Goal: Book appointment/travel/reservation

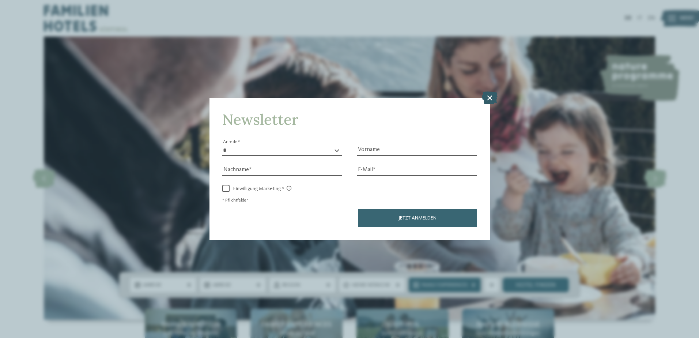
click at [486, 98] on icon at bounding box center [490, 97] width 16 height 13
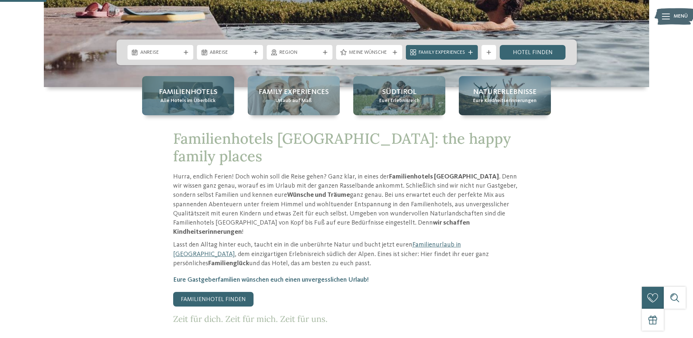
scroll to position [219, 0]
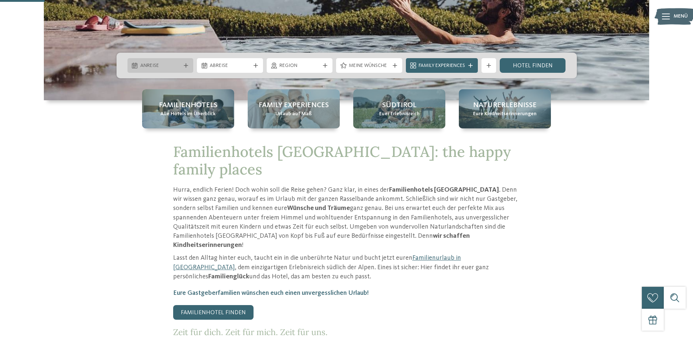
click at [185, 64] on icon at bounding box center [186, 65] width 4 height 4
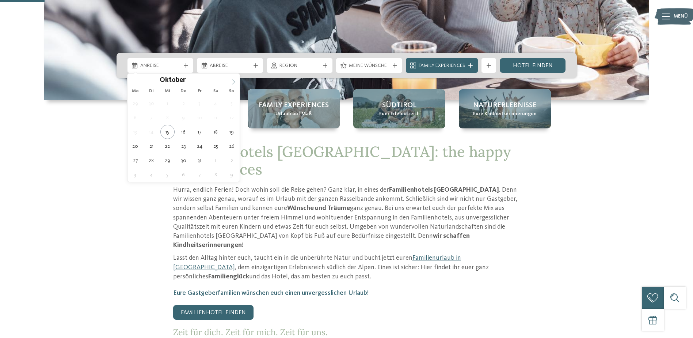
click at [230, 80] on span at bounding box center [233, 79] width 12 height 12
type input "****"
click at [230, 80] on span at bounding box center [233, 79] width 12 height 12
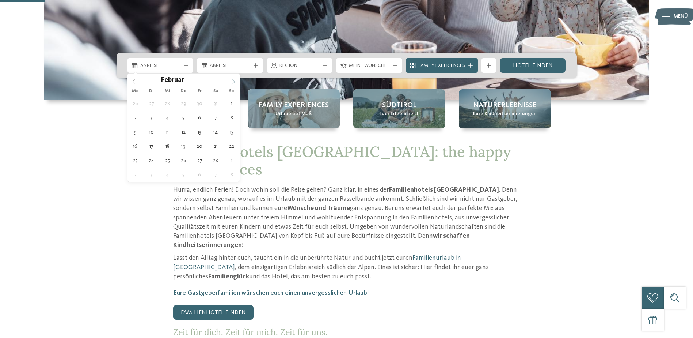
click at [230, 80] on span at bounding box center [233, 79] width 12 height 12
type div "[DATE]"
type input "****"
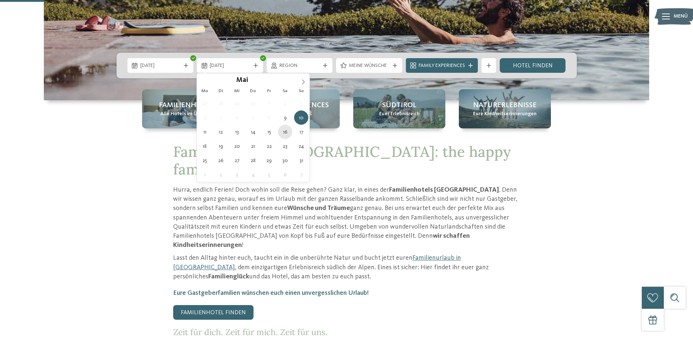
type div "[DATE]"
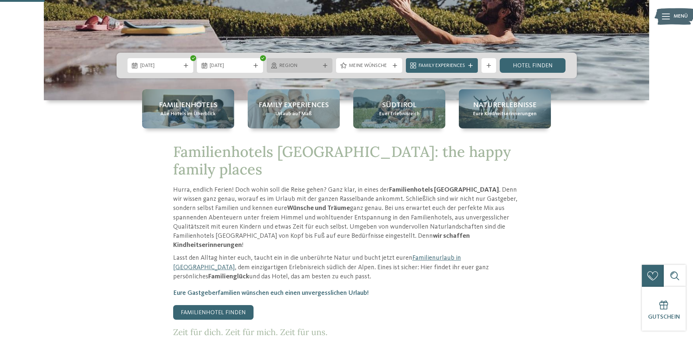
click at [325, 61] on div "Region" at bounding box center [300, 65] width 66 height 15
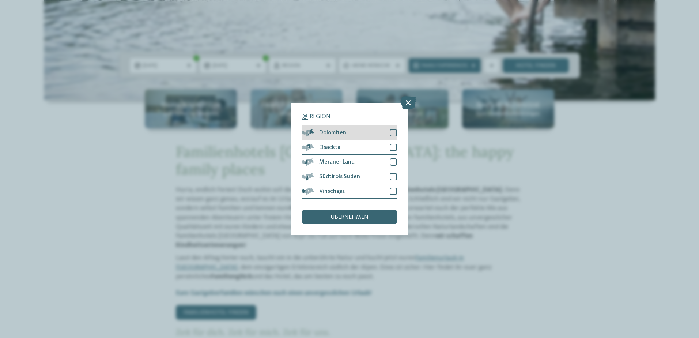
drag, startPoint x: 394, startPoint y: 140, endPoint x: 395, endPoint y: 135, distance: 4.6
click at [394, 139] on div "Dolomiten" at bounding box center [349, 132] width 95 height 15
click at [392, 152] on div "Eisacktal" at bounding box center [349, 147] width 95 height 15
click at [394, 165] on div at bounding box center [393, 161] width 7 height 7
click at [393, 176] on div at bounding box center [393, 176] width 7 height 7
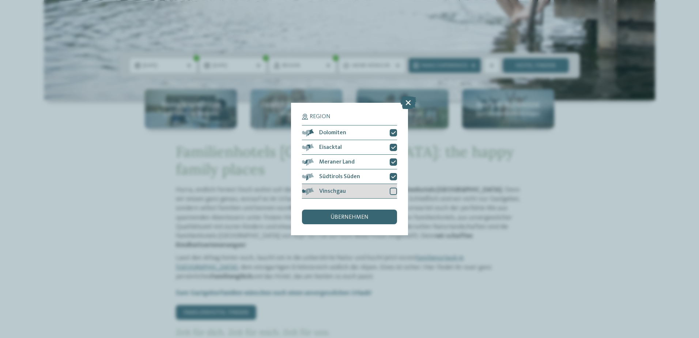
click at [392, 188] on div at bounding box center [393, 190] width 7 height 7
click at [381, 218] on div "übernehmen" at bounding box center [349, 216] width 95 height 15
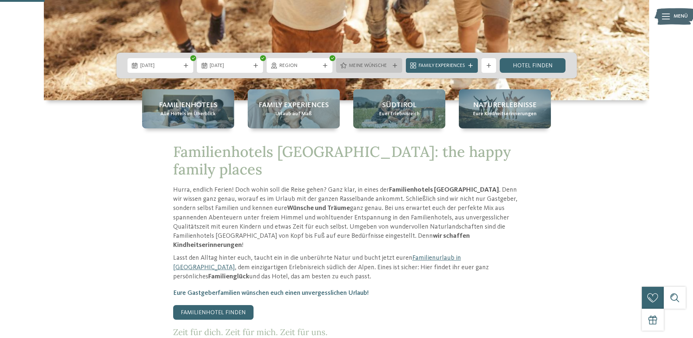
click at [368, 61] on div "Meine Wünsche" at bounding box center [369, 65] width 66 height 15
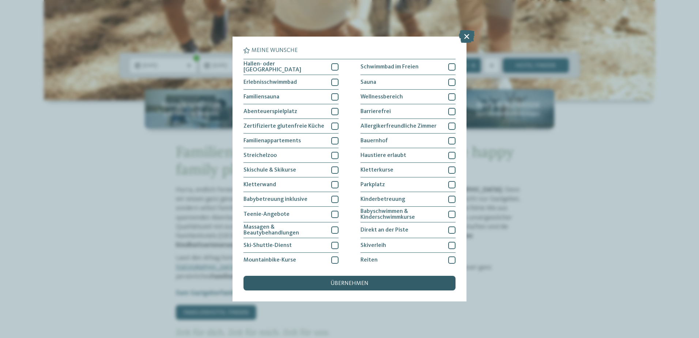
click at [371, 280] on div "übernehmen" at bounding box center [349, 283] width 212 height 15
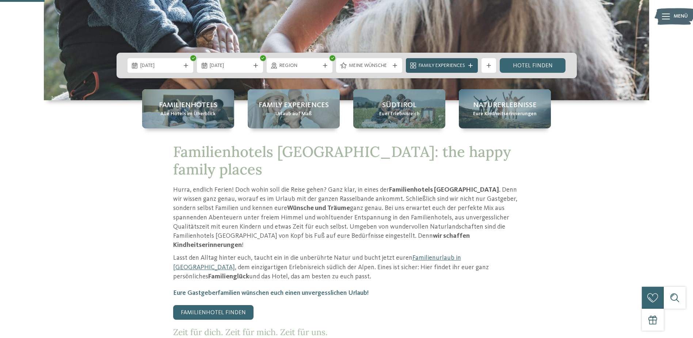
click at [449, 66] on span "Family Experiences" at bounding box center [442, 65] width 46 height 7
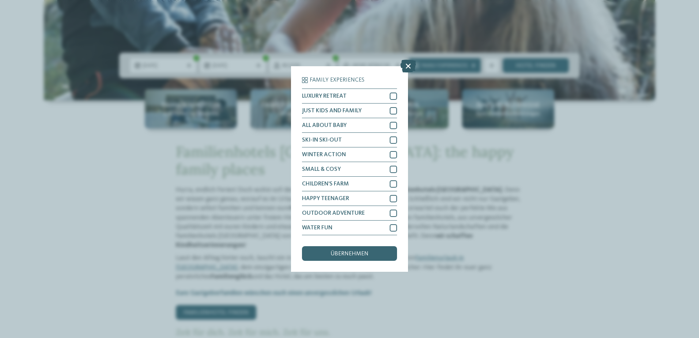
click at [407, 68] on icon at bounding box center [408, 66] width 16 height 13
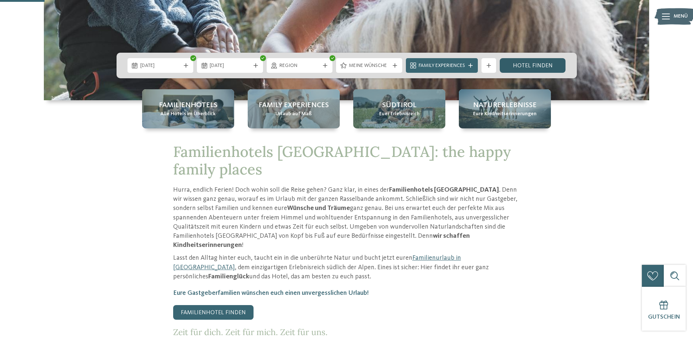
click at [546, 65] on link "Hotel finden" at bounding box center [533, 65] width 66 height 15
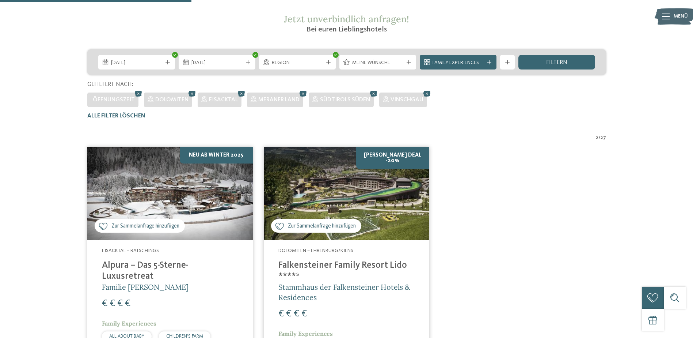
scroll to position [183, 0]
